Goal: Task Accomplishment & Management: Use online tool/utility

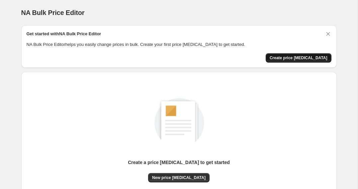
click at [297, 58] on span "Create price [MEDICAL_DATA]" at bounding box center [299, 57] width 58 height 5
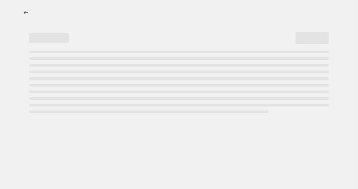
select select "percentage"
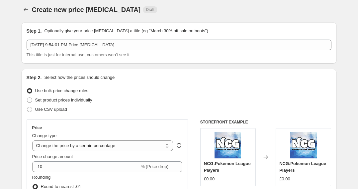
scroll to position [3, 0]
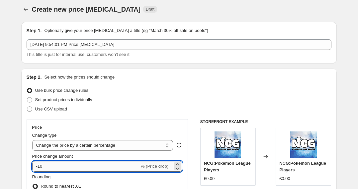
drag, startPoint x: 46, startPoint y: 166, endPoint x: 38, endPoint y: 165, distance: 7.3
click at [38, 165] on input "-10" at bounding box center [85, 166] width 107 height 11
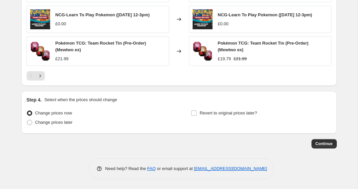
scroll to position [485, 0]
type input "-40"
click at [327, 145] on span "Continue" at bounding box center [324, 143] width 17 height 5
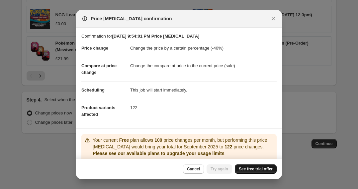
click at [253, 171] on span "See free trial offer" at bounding box center [256, 168] width 34 height 5
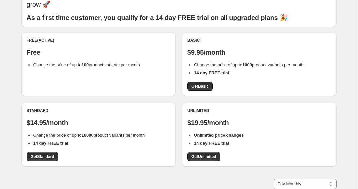
scroll to position [38, 0]
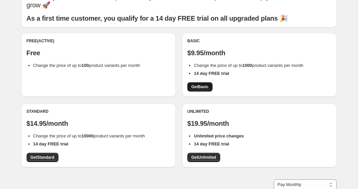
click at [196, 89] on span "Get Basic" at bounding box center [200, 86] width 17 height 5
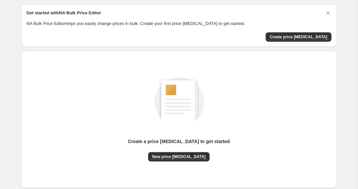
scroll to position [29, 0]
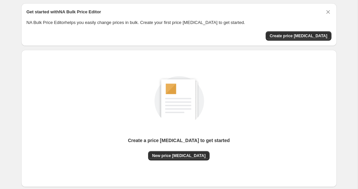
scroll to position [29, 0]
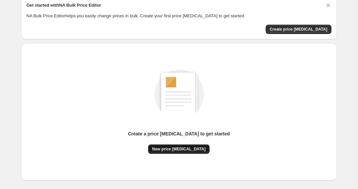
click at [174, 149] on span "New price [MEDICAL_DATA]" at bounding box center [179, 148] width 54 height 5
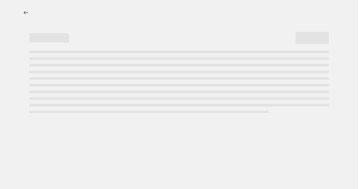
select select "percentage"
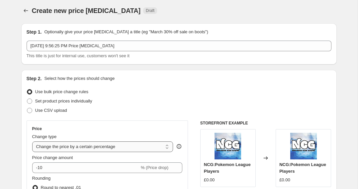
scroll to position [3, 0]
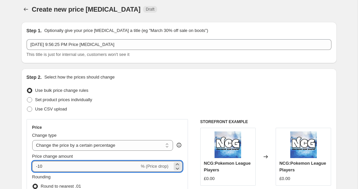
drag, startPoint x: 48, startPoint y: 163, endPoint x: 39, endPoint y: 163, distance: 8.3
click at [39, 163] on input "-10" at bounding box center [85, 166] width 107 height 11
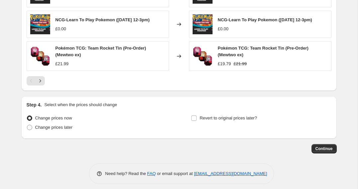
scroll to position [485, 0]
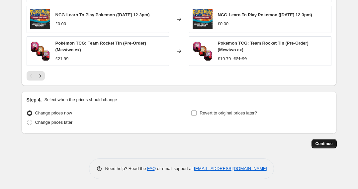
type input "-50"
click at [323, 144] on span "Continue" at bounding box center [324, 143] width 17 height 5
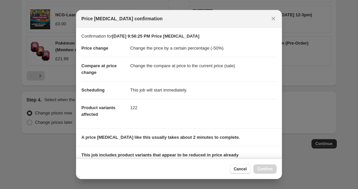
scroll to position [91, 0]
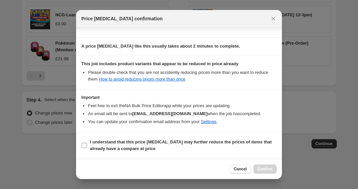
click at [87, 147] on label "I understand that this price change job may further reduce the prices of items …" at bounding box center [179, 145] width 196 height 16
click at [87, 147] on input "I understand that this price change job may further reduce the prices of items …" at bounding box center [84, 145] width 5 height 5
checkbox input "true"
click at [267, 167] on span "Confirm" at bounding box center [265, 168] width 15 height 5
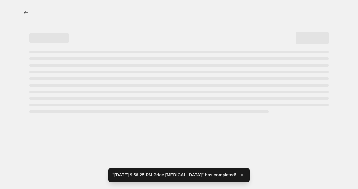
select select "percentage"
